Goal: Information Seeking & Learning: Learn about a topic

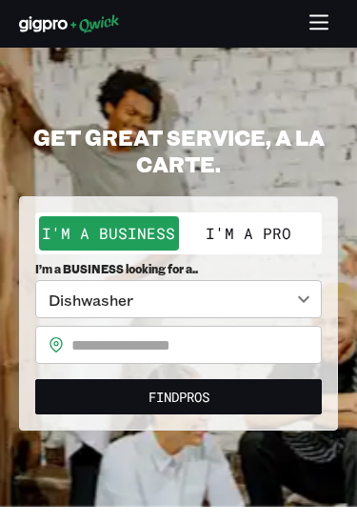
click at [325, 23] on icon "button" at bounding box center [319, 24] width 22 height 22
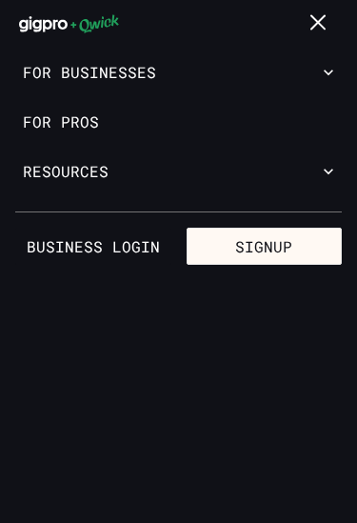
click at [278, 115] on link "For Pros" at bounding box center [178, 121] width 357 height 49
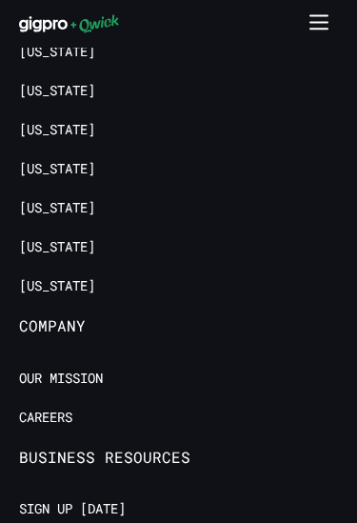
scroll to position [5603, 0]
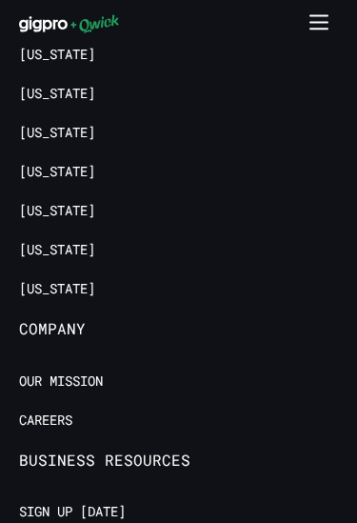
click at [70, 241] on link "[US_STATE]" at bounding box center [57, 250] width 76 height 18
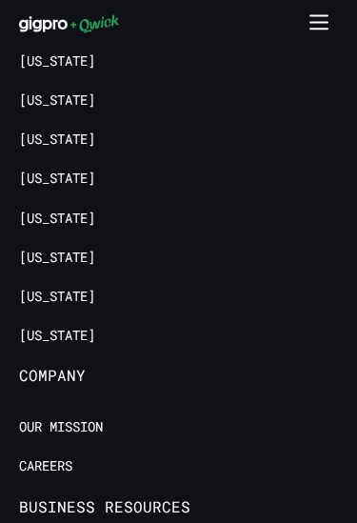
scroll to position [3560, 0]
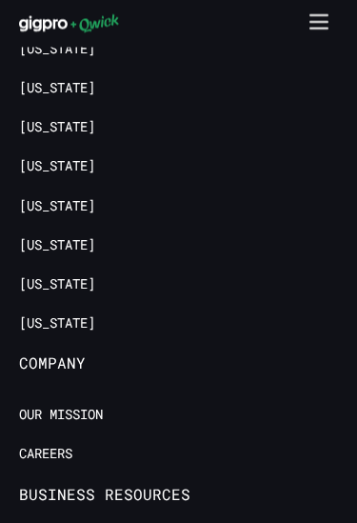
click at [307, 20] on button "button" at bounding box center [319, 24] width 37 height 37
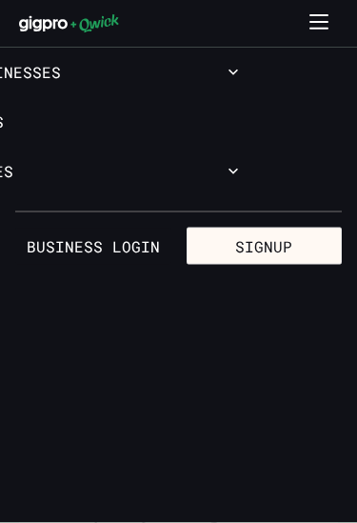
scroll to position [0, 0]
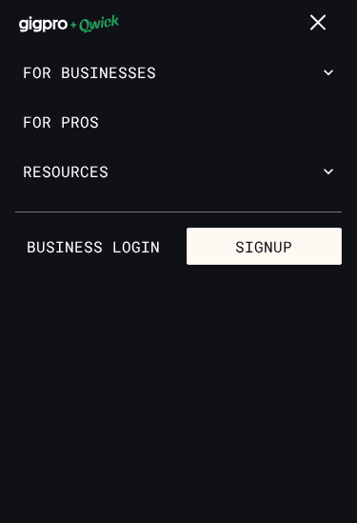
click at [316, 165] on button "Resources" at bounding box center [178, 171] width 357 height 49
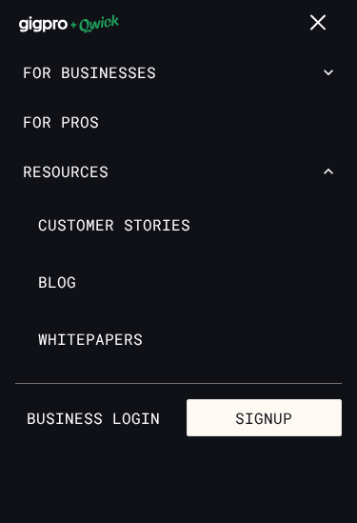
click at [315, 67] on button "For Businesses" at bounding box center [178, 72] width 357 height 49
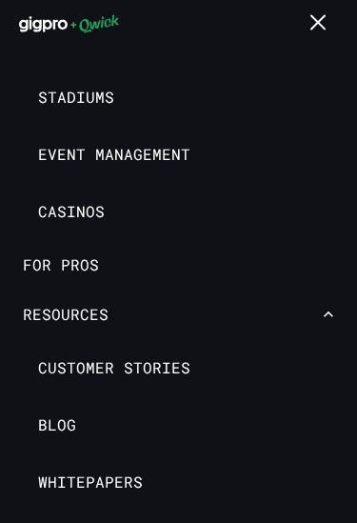
scroll to position [598, 0]
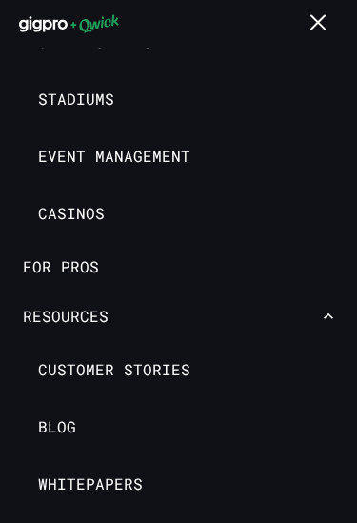
click at [106, 480] on span "Whitepapers" at bounding box center [90, 483] width 105 height 19
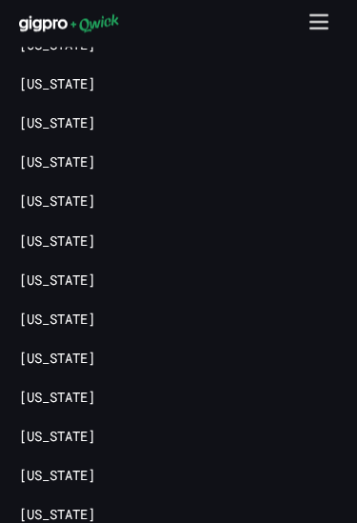
scroll to position [4904, 0]
